Goal: Information Seeking & Learning: Learn about a topic

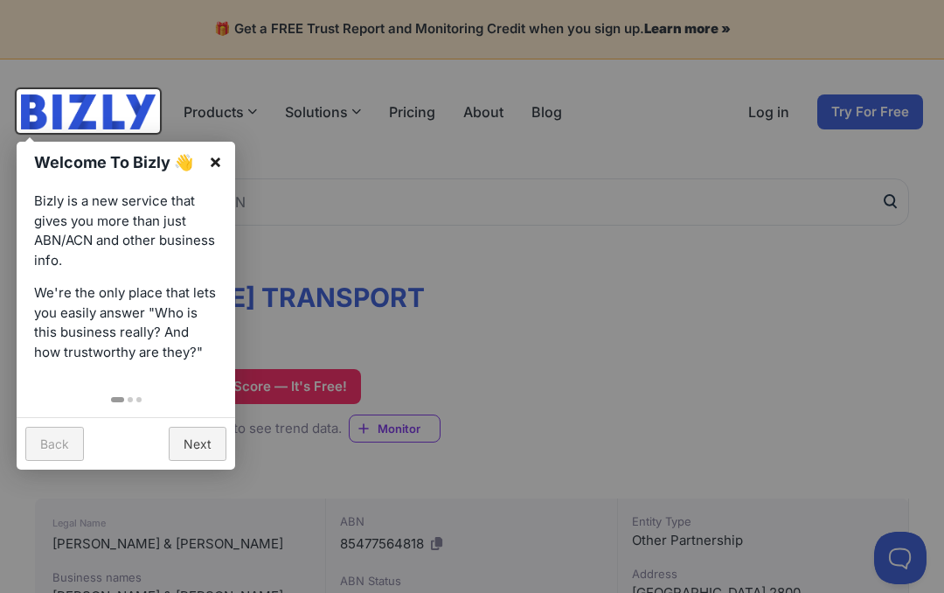
click at [212, 155] on link "×" at bounding box center [215, 161] width 39 height 39
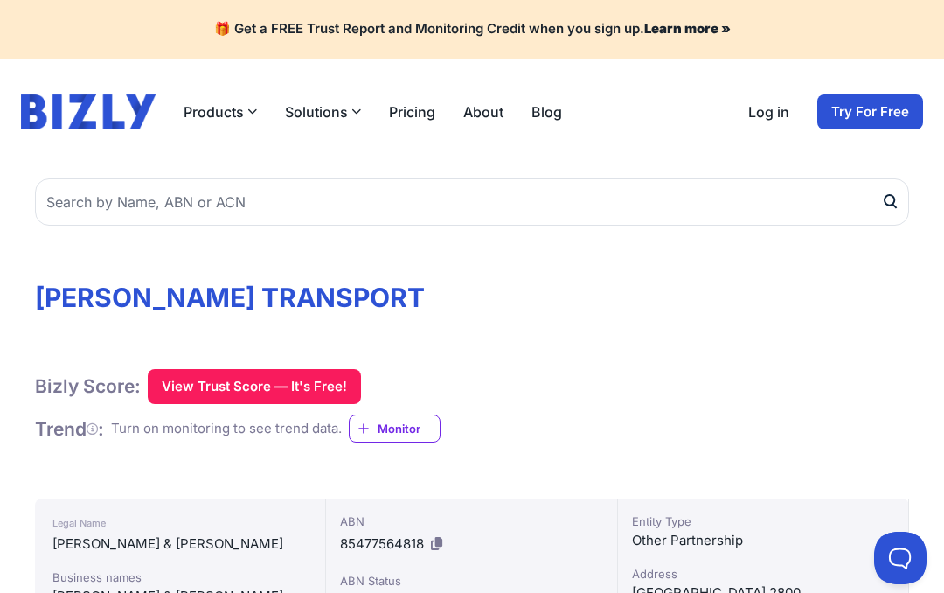
click at [237, 111] on button "Products" at bounding box center [220, 111] width 73 height 21
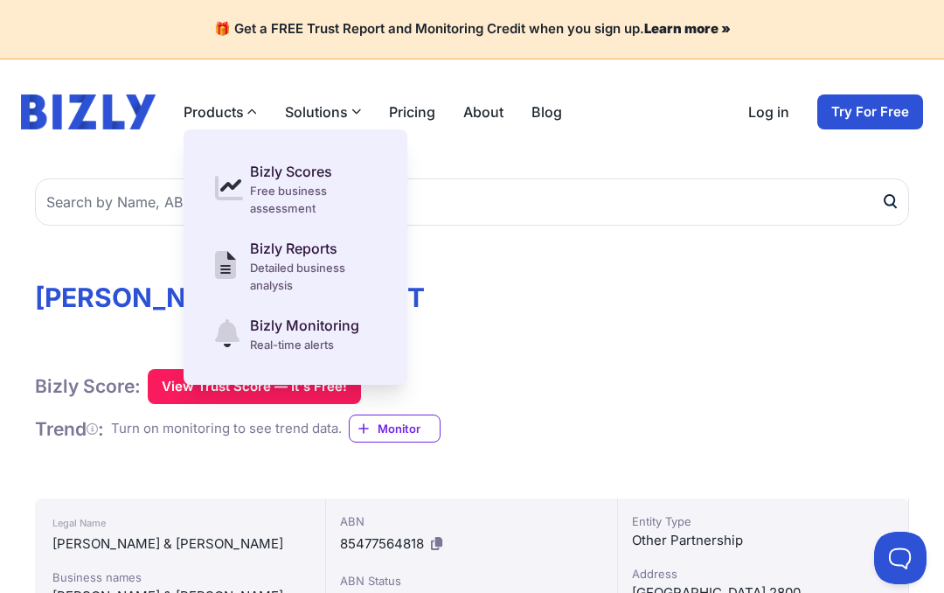
click at [237, 108] on button "Products" at bounding box center [220, 111] width 73 height 21
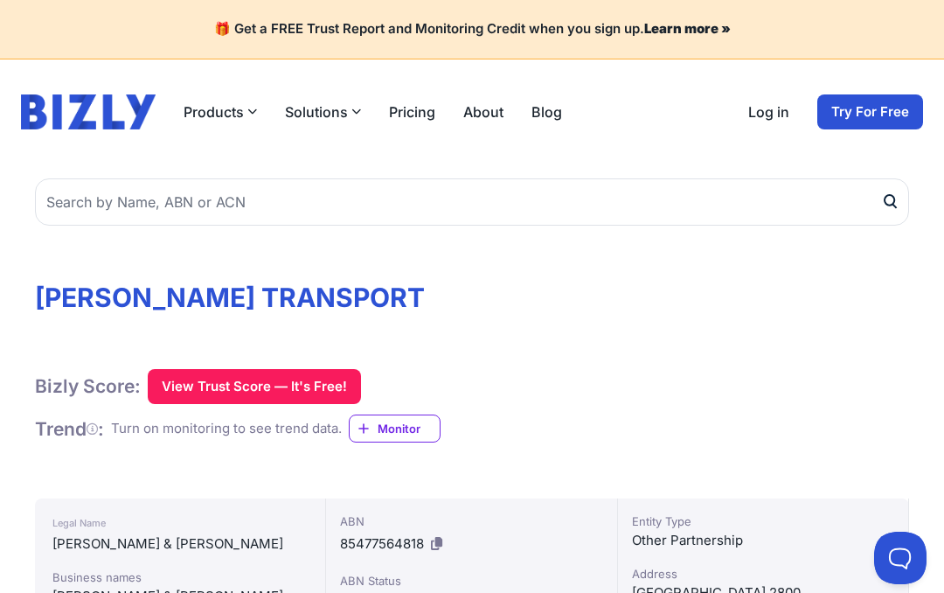
click at [230, 118] on button "Products" at bounding box center [220, 111] width 73 height 21
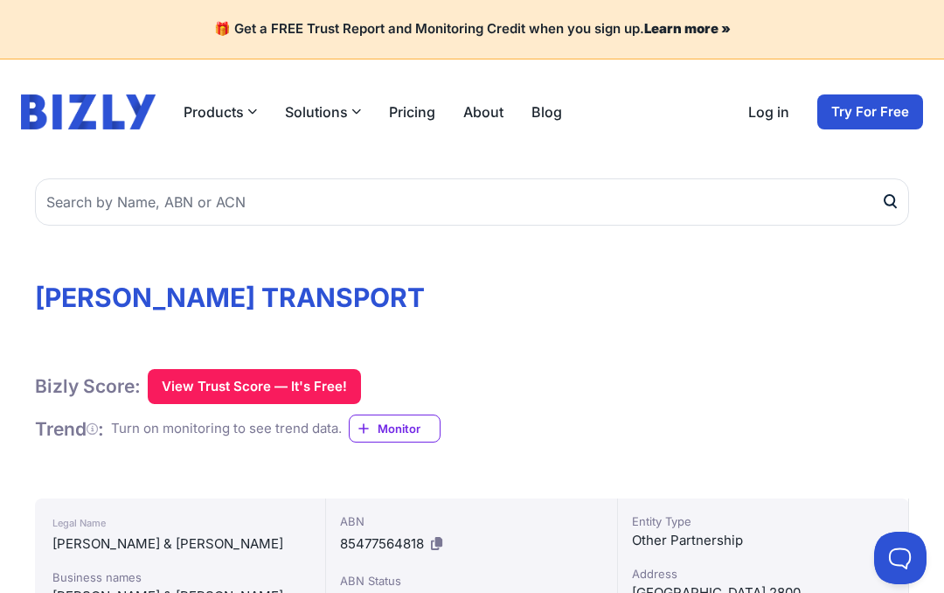
click at [351, 112] on icon "button" at bounding box center [356, 112] width 10 height 10
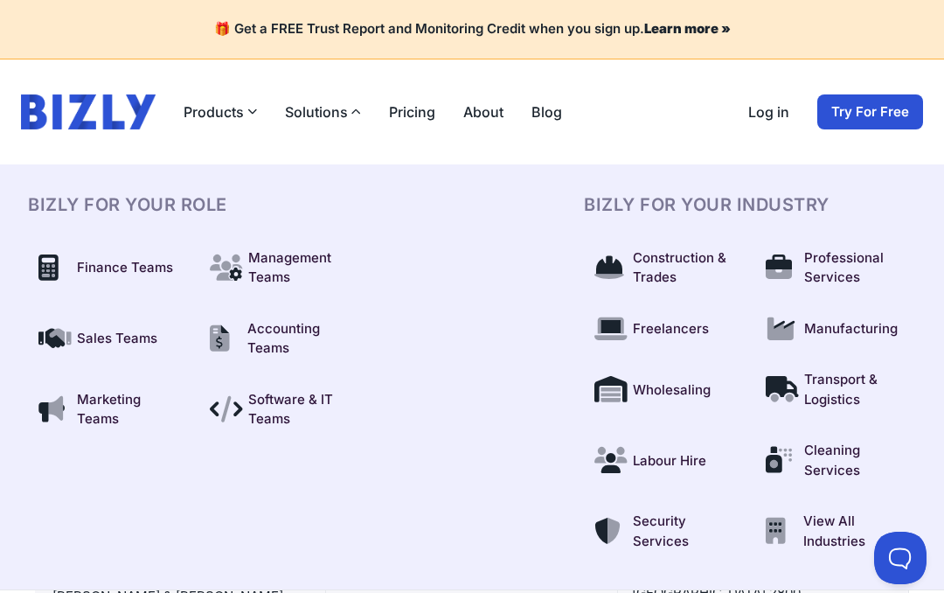
click at [426, 119] on link "Pricing" at bounding box center [412, 111] width 46 height 21
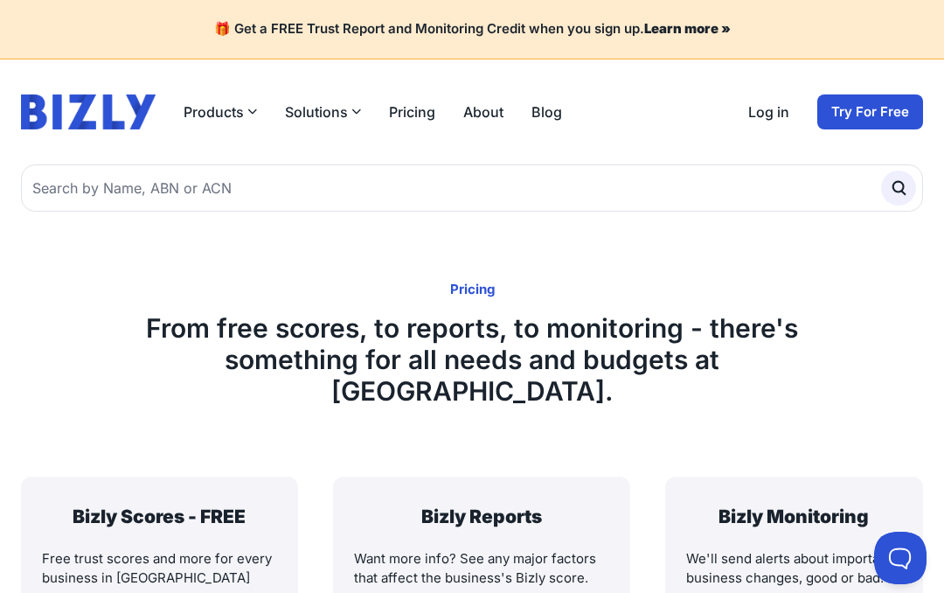
click at [532, 108] on link "Blog" at bounding box center [547, 111] width 31 height 21
